Goal: Task Accomplishment & Management: Use online tool/utility

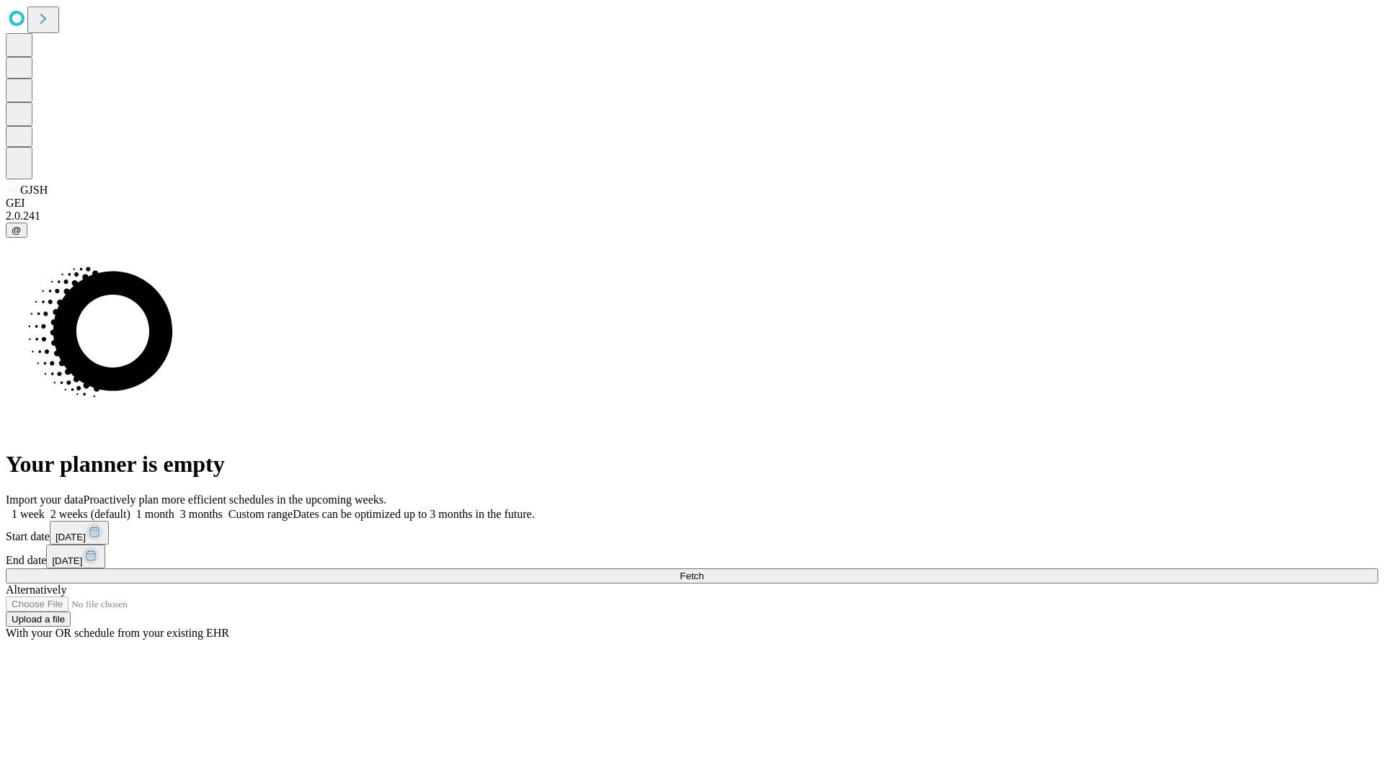
click at [703, 571] on span "Fetch" at bounding box center [692, 576] width 24 height 11
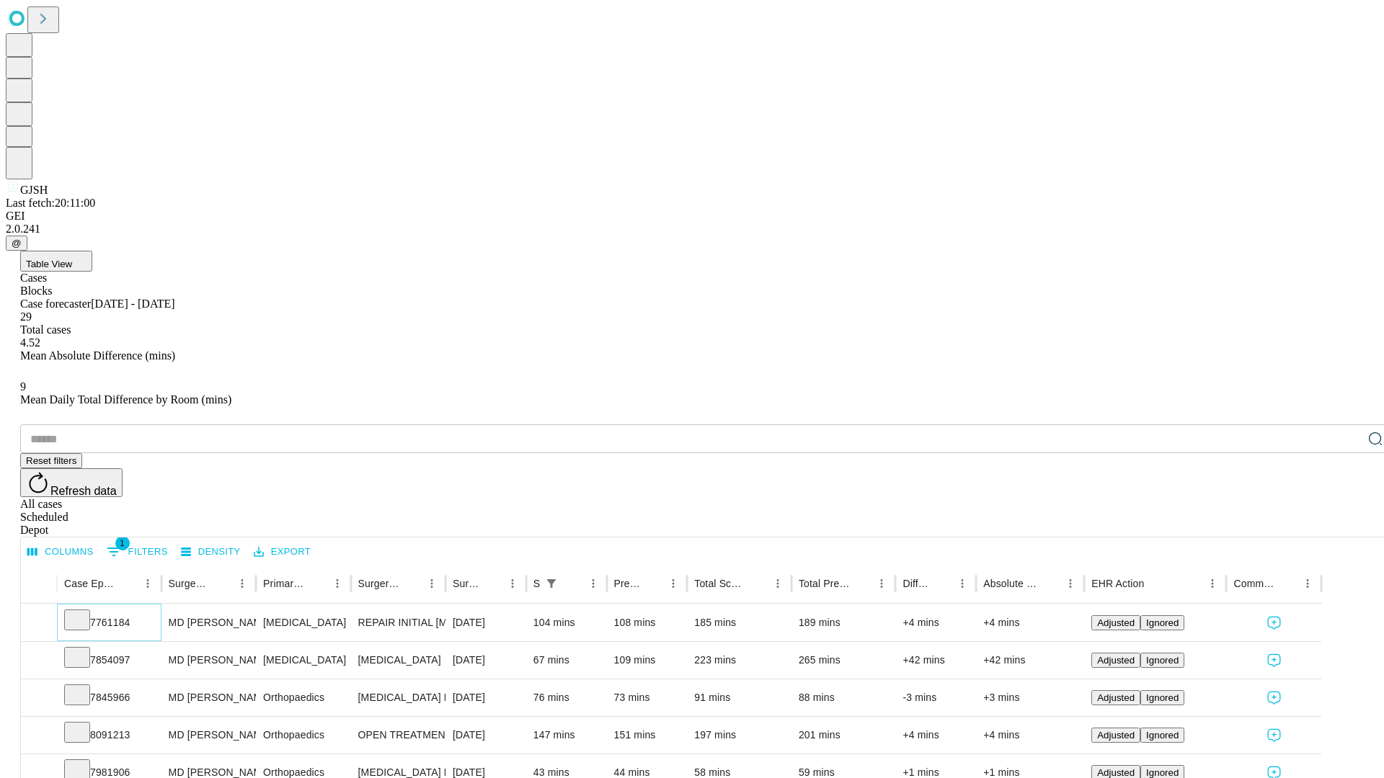
click at [84, 612] on icon at bounding box center [77, 619] width 14 height 14
